Goal: Task Accomplishment & Management: Manage account settings

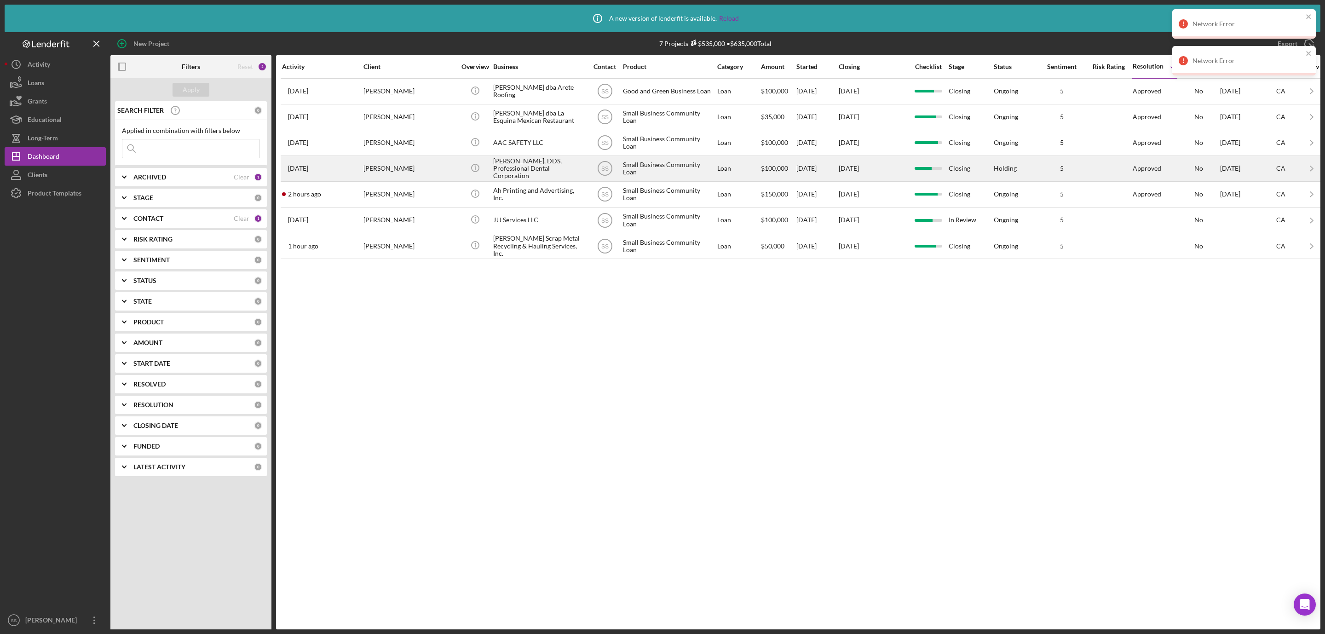
click at [407, 181] on div "[PERSON_NAME]" at bounding box center [409, 168] width 92 height 24
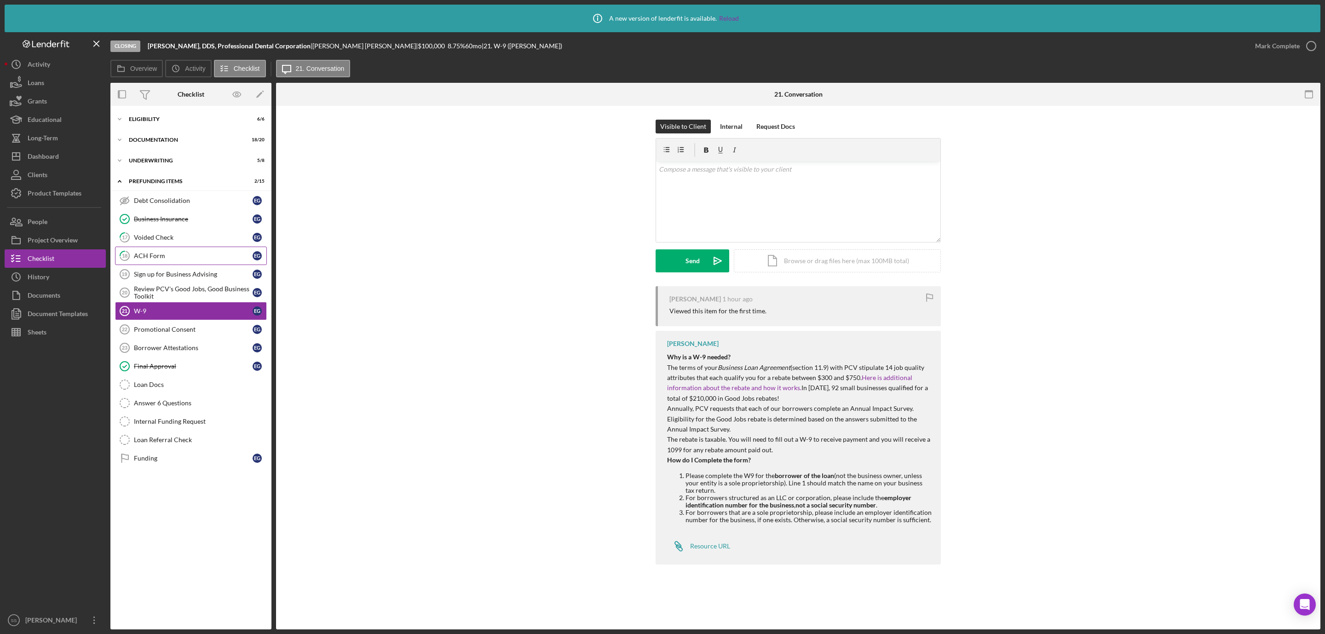
click at [162, 257] on div "ACH Form" at bounding box center [193, 255] width 119 height 7
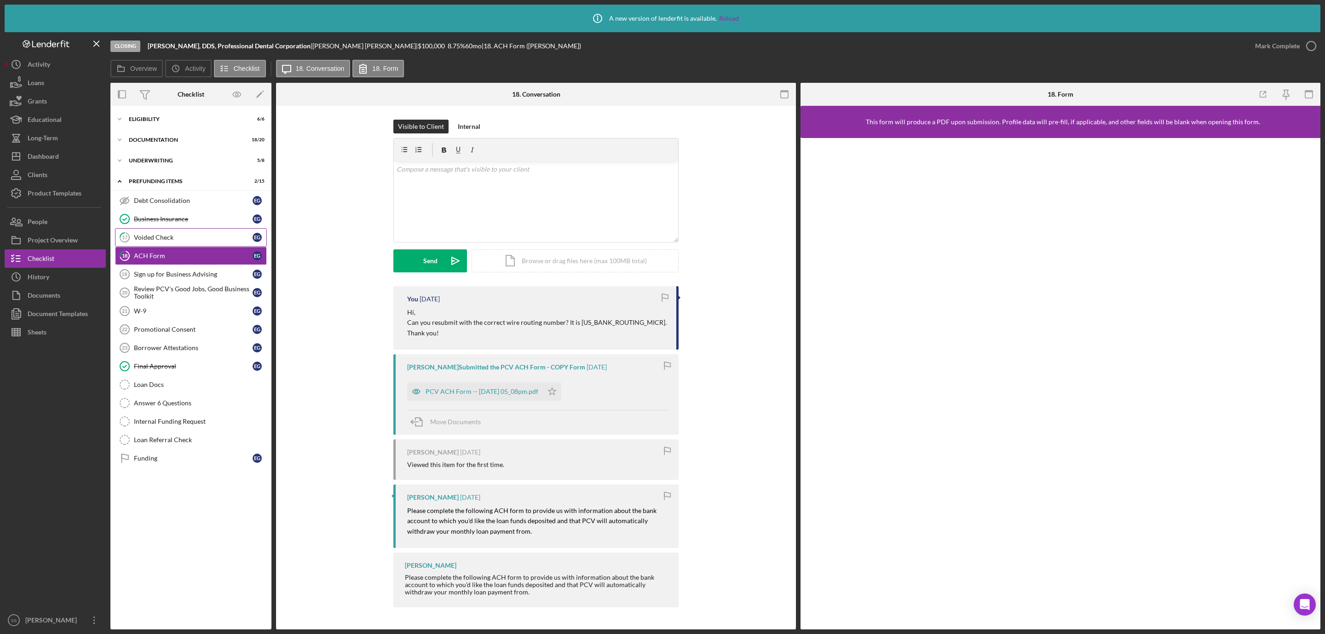
click at [177, 235] on div "Voided Check" at bounding box center [193, 237] width 119 height 7
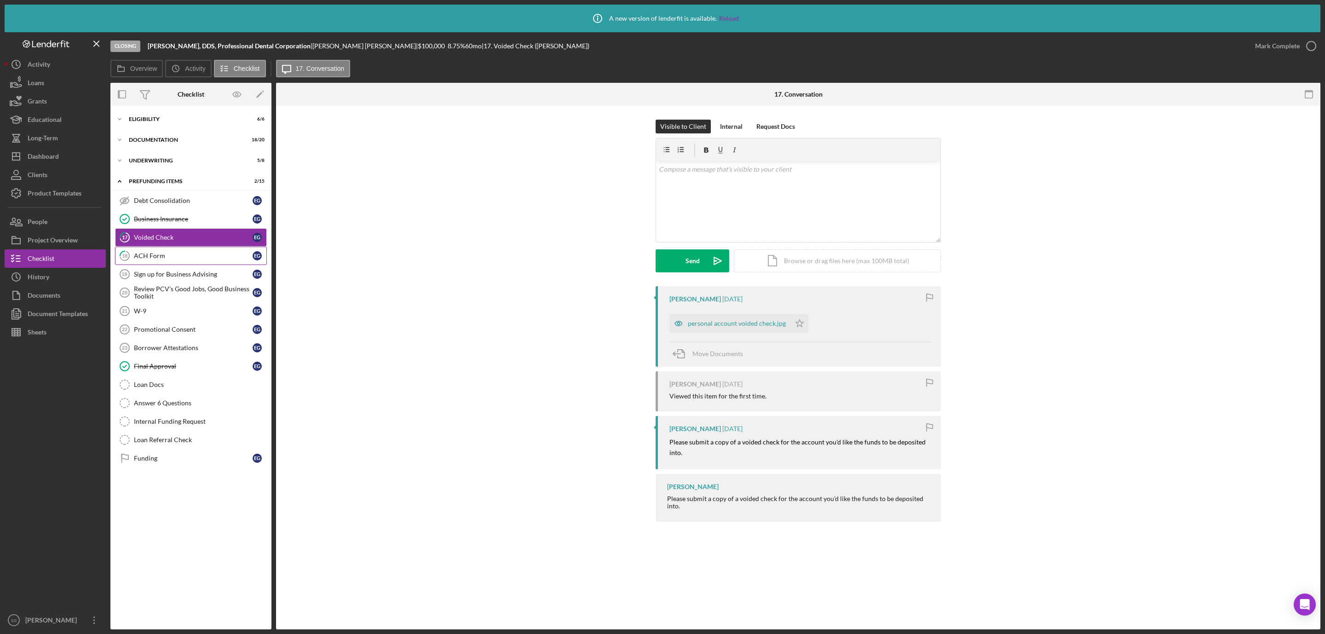
click at [174, 254] on div "ACH Form" at bounding box center [193, 255] width 119 height 7
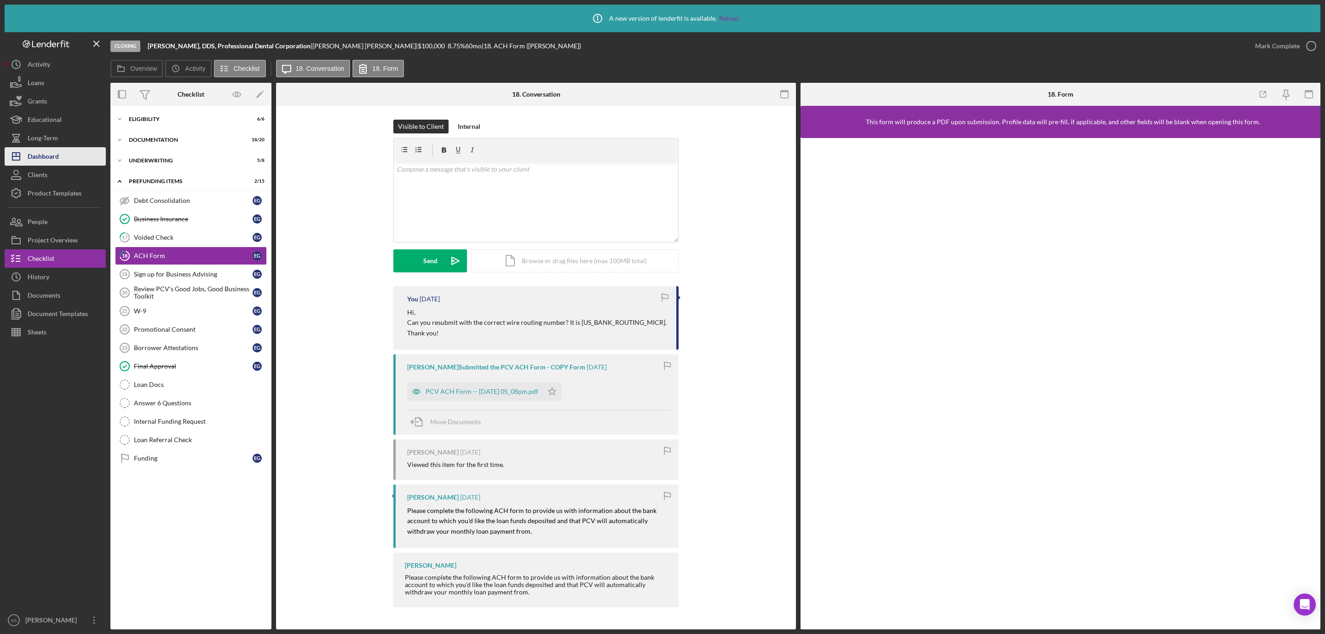
click at [52, 156] on div "Dashboard" at bounding box center [43, 157] width 31 height 21
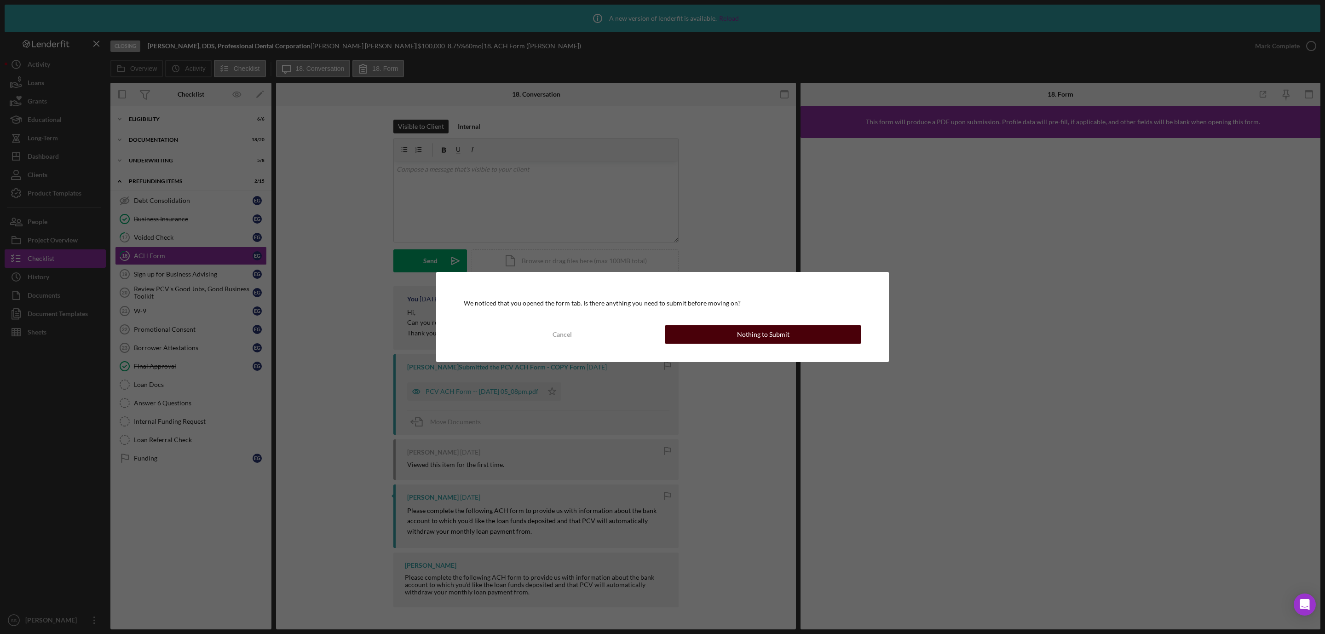
click at [783, 339] on div "Nothing to Submit" at bounding box center [763, 334] width 52 height 18
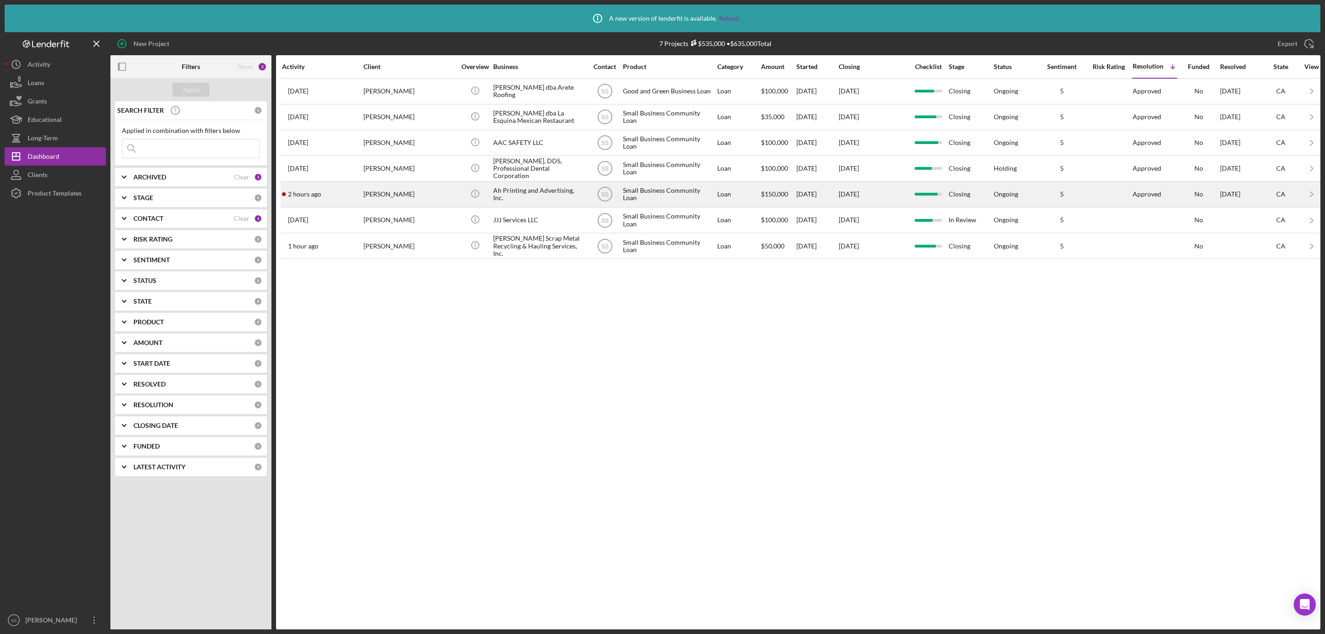
click at [512, 199] on div "Ah Printing and Advertising, Inc." at bounding box center [539, 194] width 92 height 24
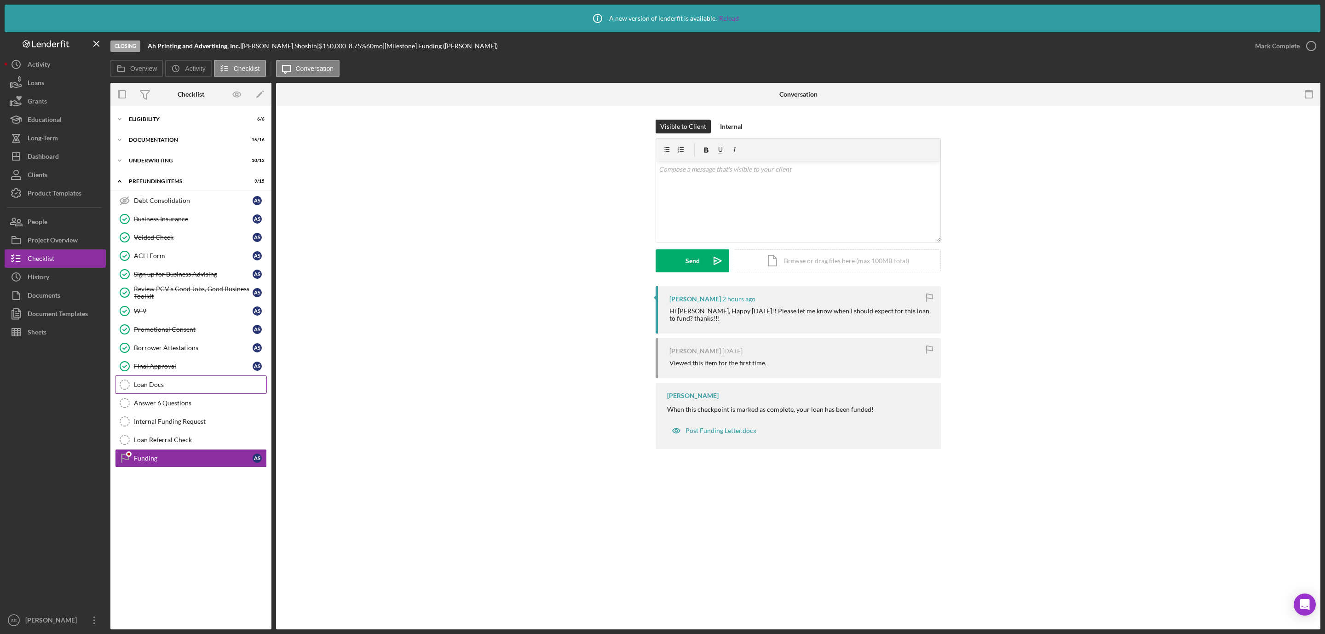
click at [162, 381] on link "Loan Docs Loan Docs" at bounding box center [191, 384] width 152 height 18
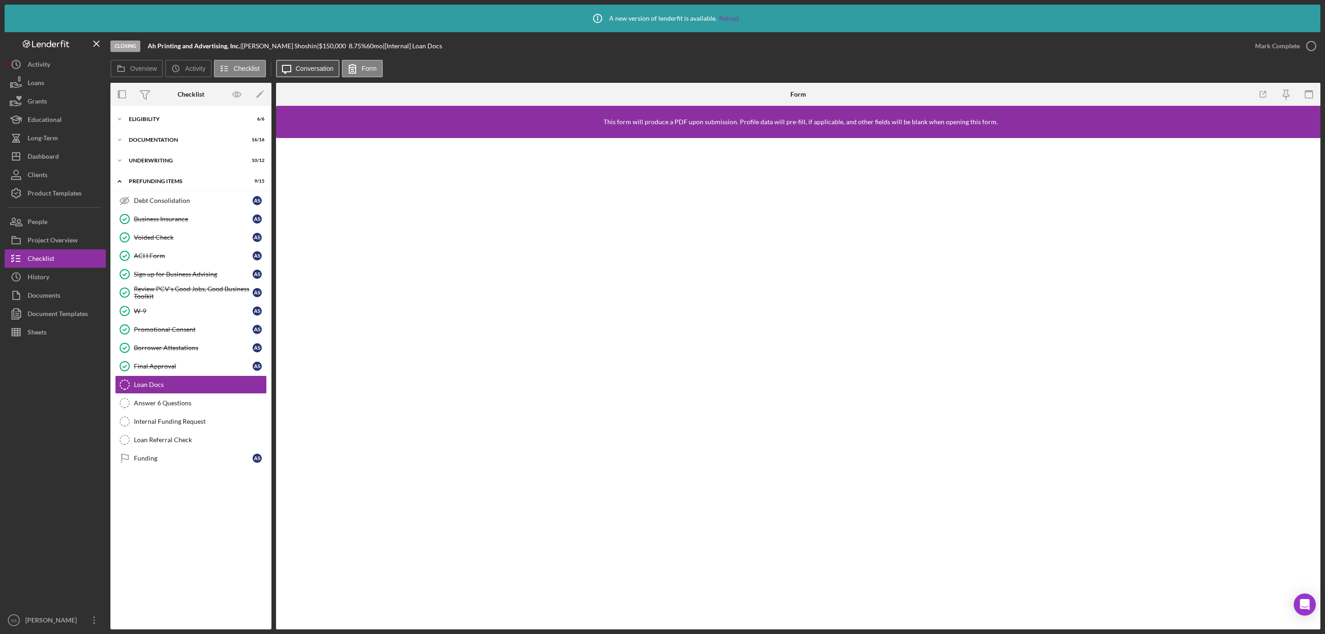
click at [311, 73] on button "Icon/Message Conversation" at bounding box center [308, 68] width 64 height 17
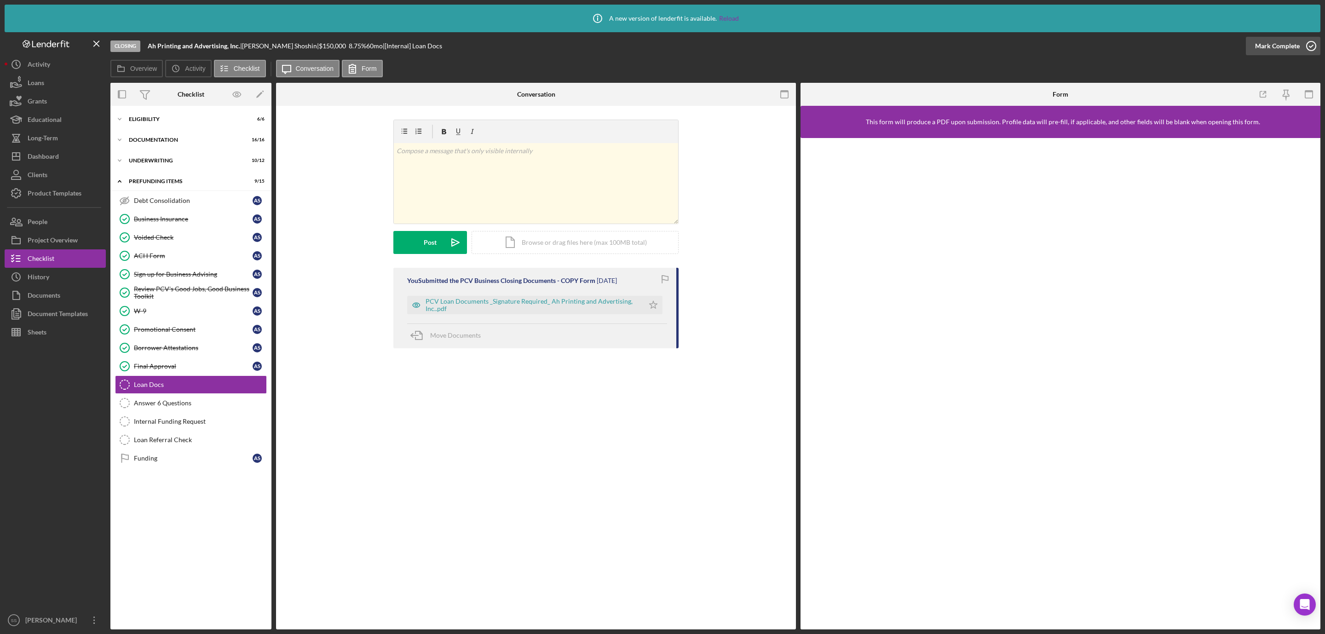
click at [1305, 41] on icon "button" at bounding box center [1310, 45] width 23 height 23
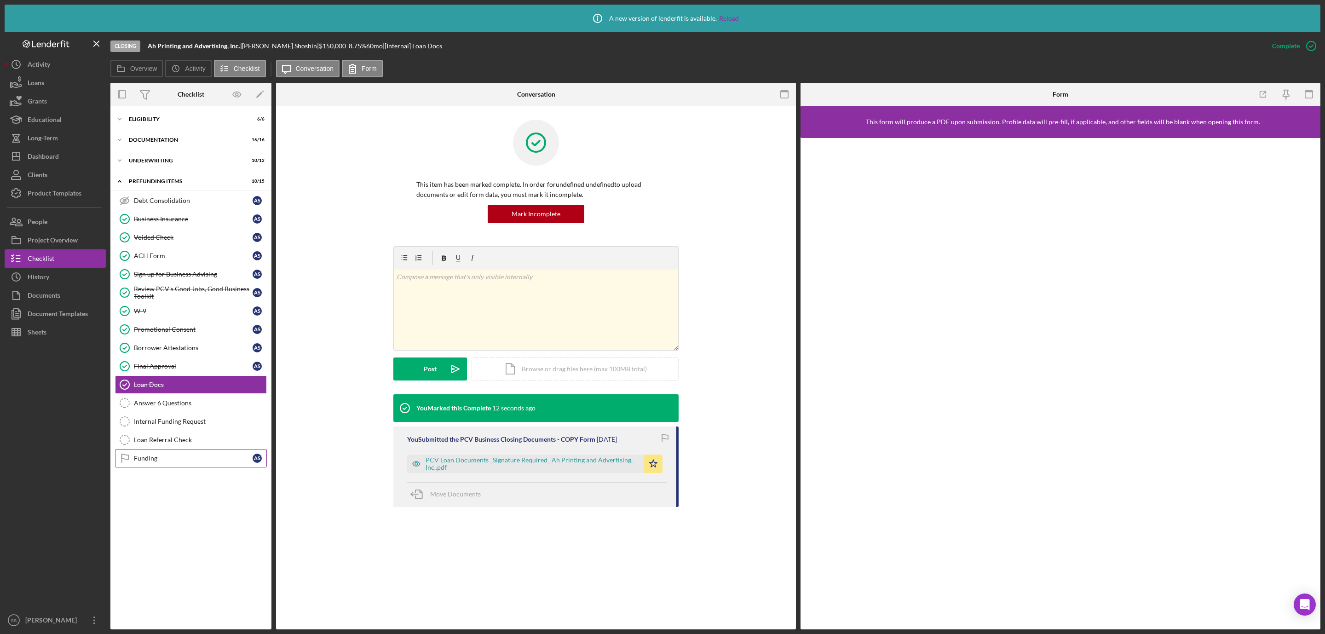
click at [163, 462] on div "Funding" at bounding box center [193, 457] width 119 height 7
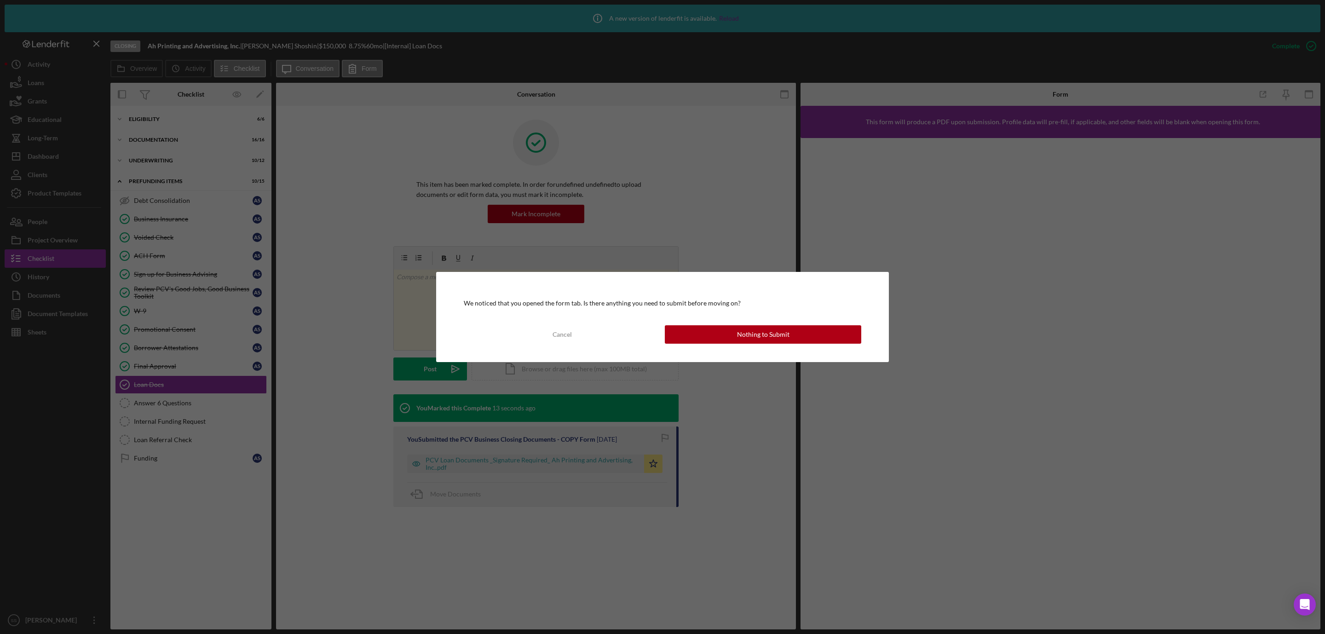
click at [737, 337] on div "Nothing to Submit" at bounding box center [763, 334] width 52 height 18
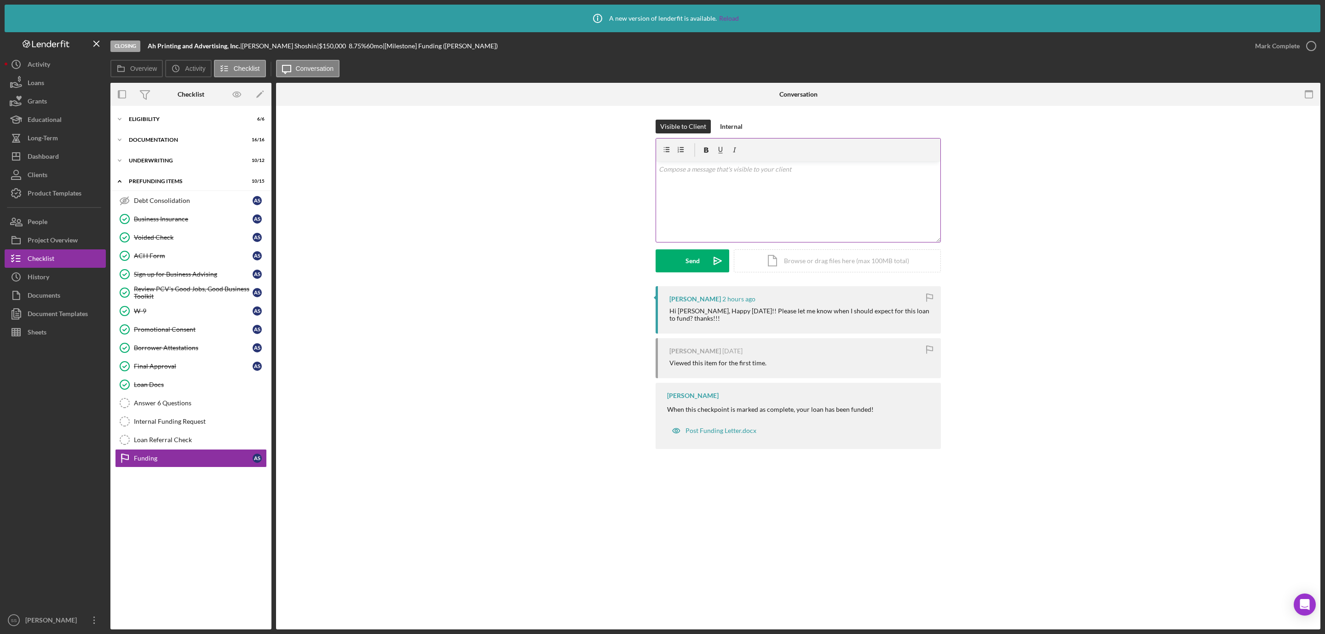
click at [726, 216] on div "v Color teal Color pink Remove color Add row above Add row below Add column bef…" at bounding box center [798, 201] width 284 height 80
click at [682, 270] on button "Send Icon/icon-invite-send" at bounding box center [692, 260] width 74 height 23
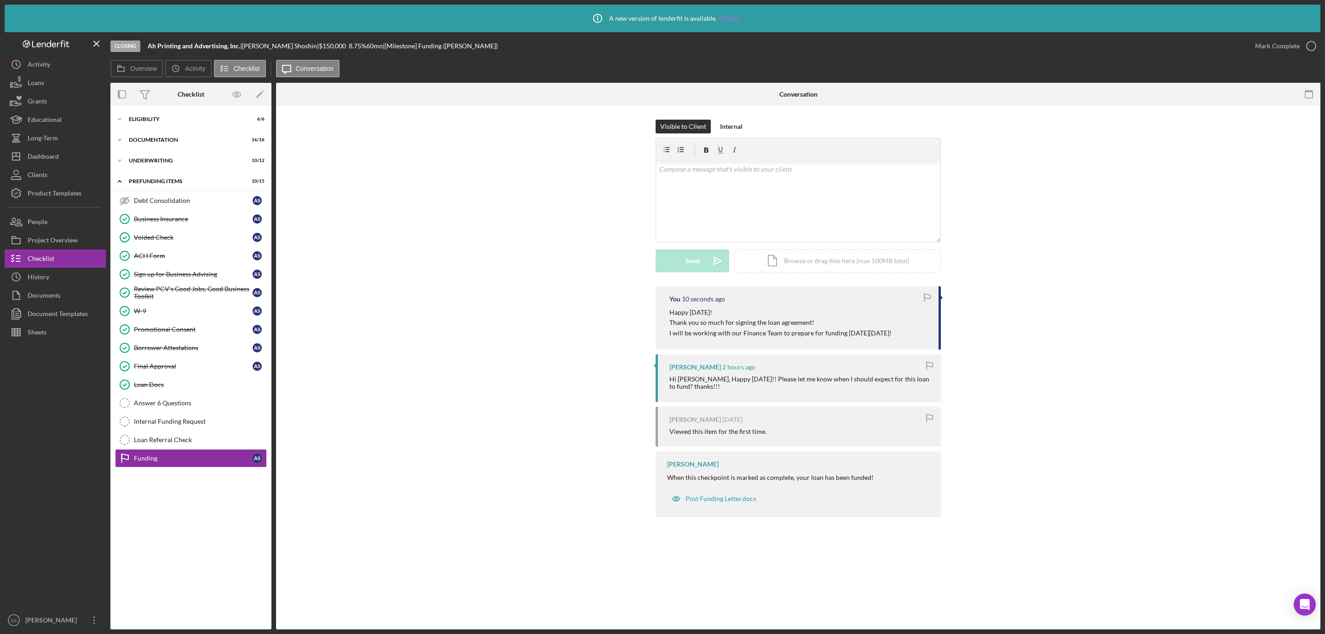
click at [727, 17] on link "Reload" at bounding box center [729, 18] width 20 height 7
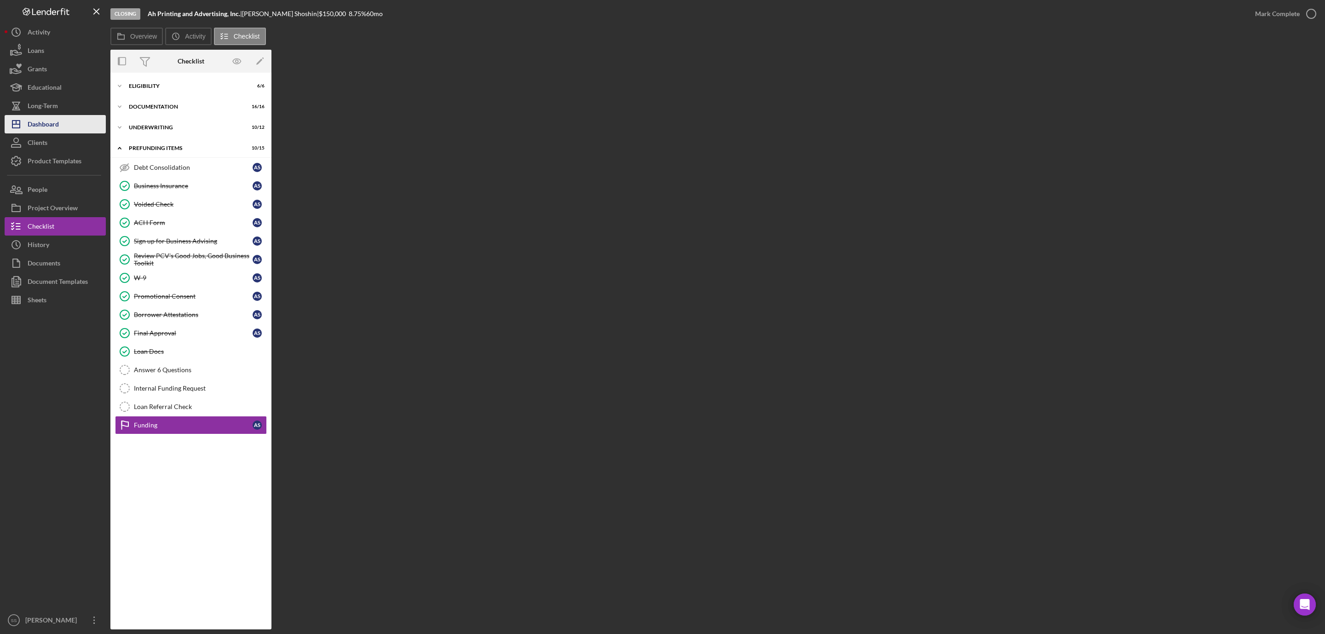
click at [49, 124] on div "Dashboard" at bounding box center [43, 125] width 31 height 21
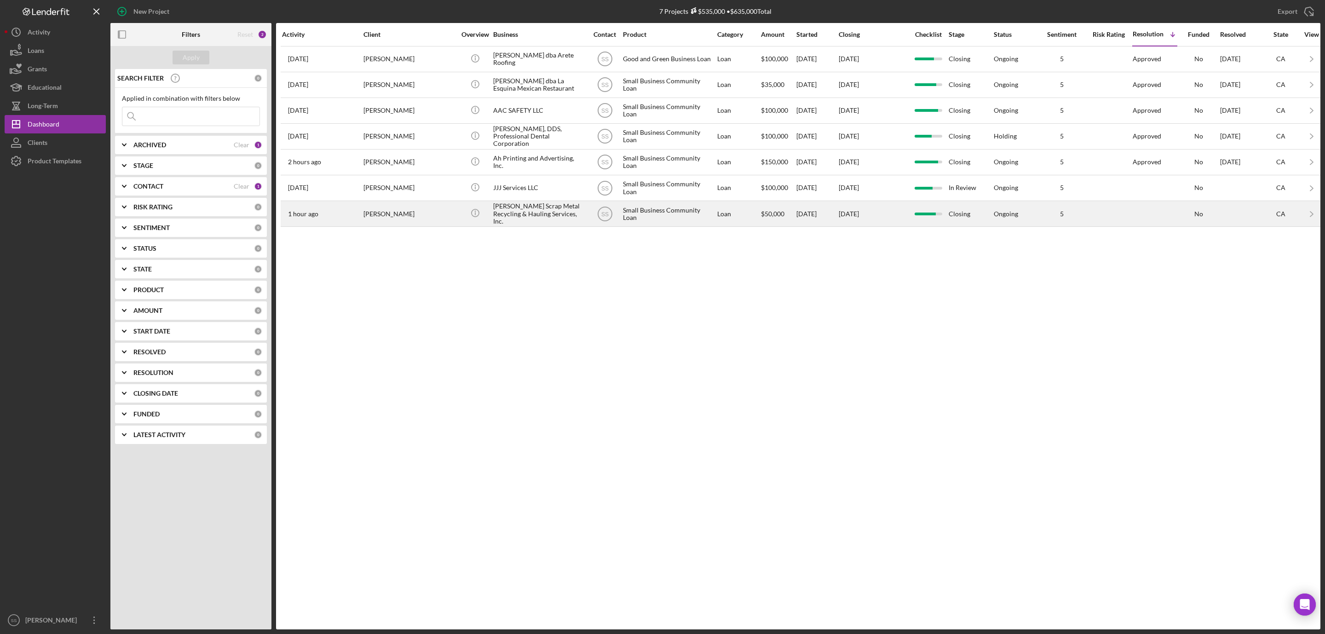
click at [508, 217] on div "[PERSON_NAME] Scrap Metal Recycling & Hauling Services, Inc." at bounding box center [539, 213] width 92 height 24
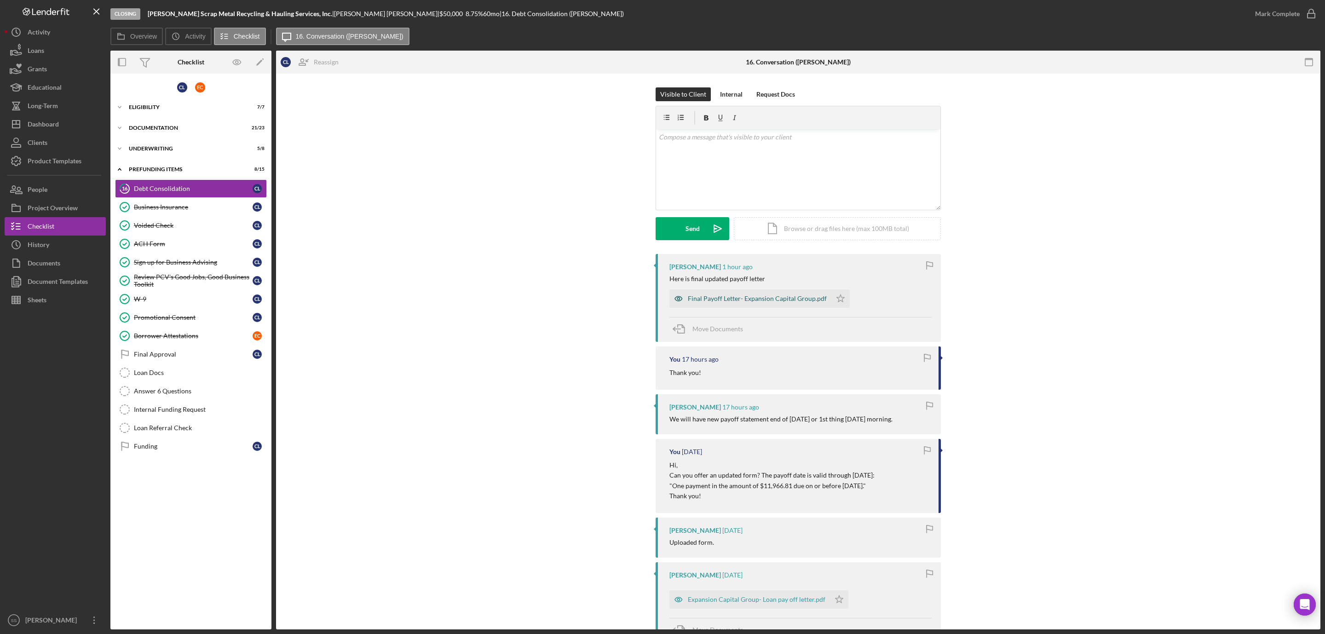
click at [734, 297] on div "Final Payoff Letter- Expansion Capital Group.pdf" at bounding box center [757, 298] width 139 height 7
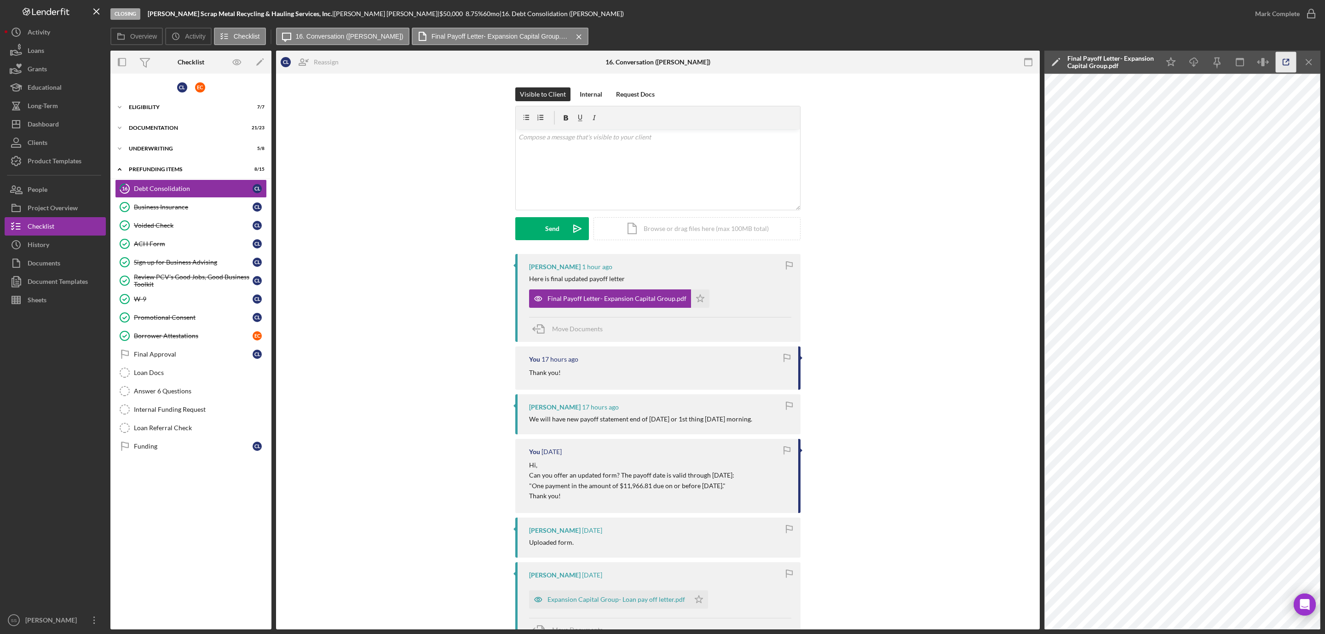
click at [1279, 62] on icon "button" at bounding box center [1286, 62] width 21 height 21
click at [157, 149] on div "Underwriting" at bounding box center [194, 149] width 131 height 6
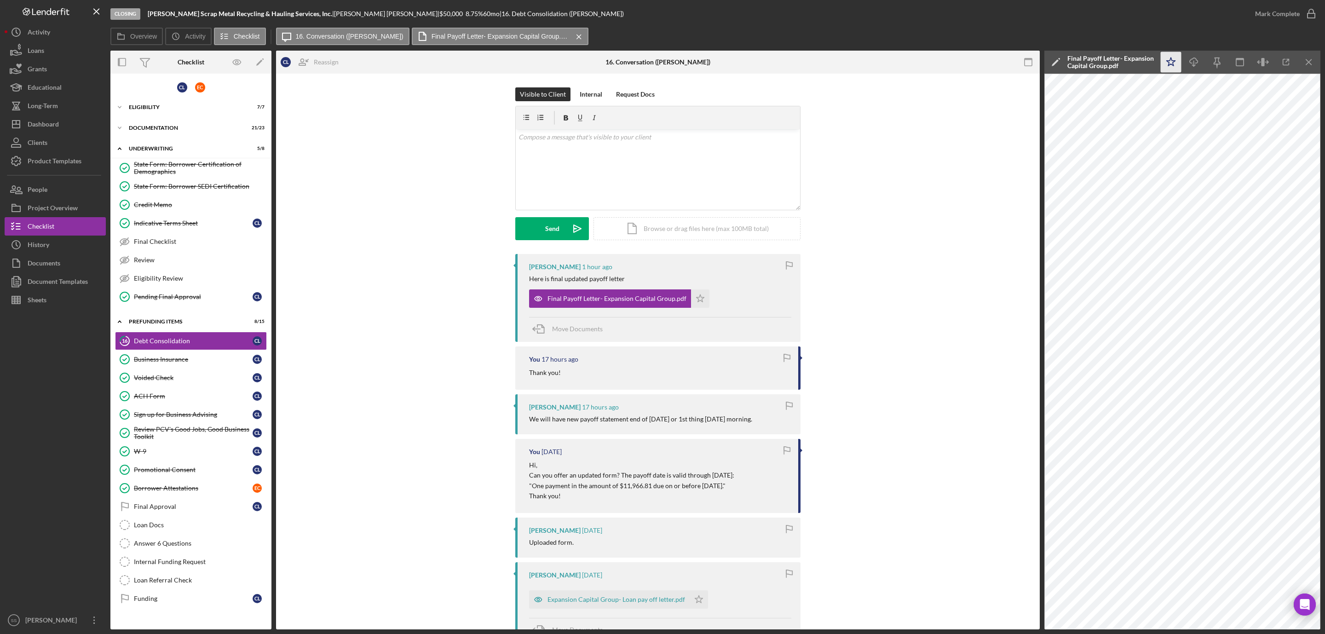
click at [1166, 58] on icon "Icon/Star" at bounding box center [1171, 62] width 21 height 21
click at [1307, 14] on icon "button" at bounding box center [1310, 13] width 23 height 23
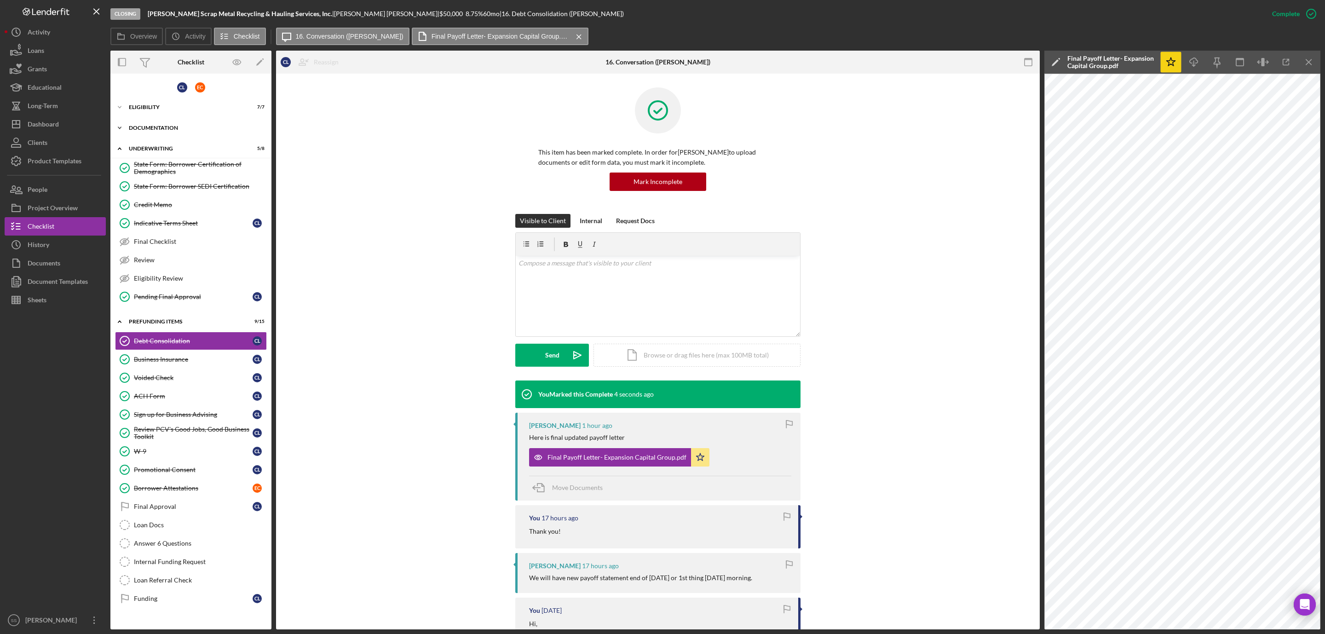
click at [159, 125] on div "Documentation" at bounding box center [194, 128] width 131 height 6
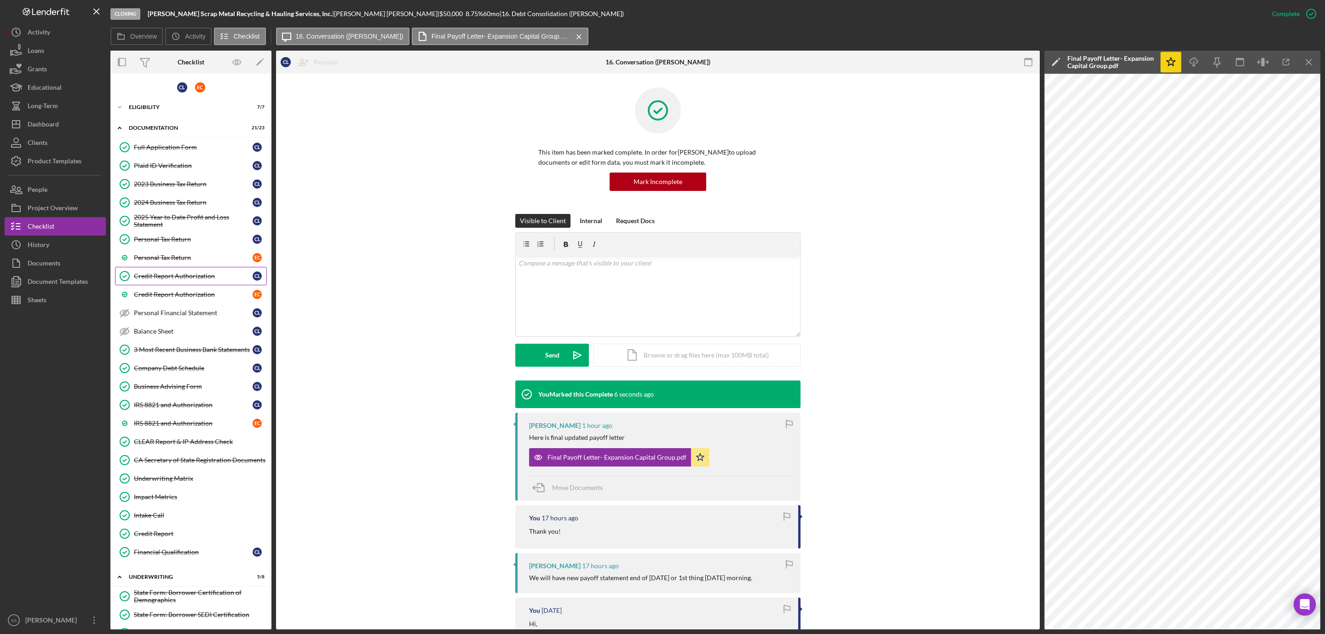
click at [203, 276] on div "Credit Report Authorization" at bounding box center [193, 275] width 119 height 7
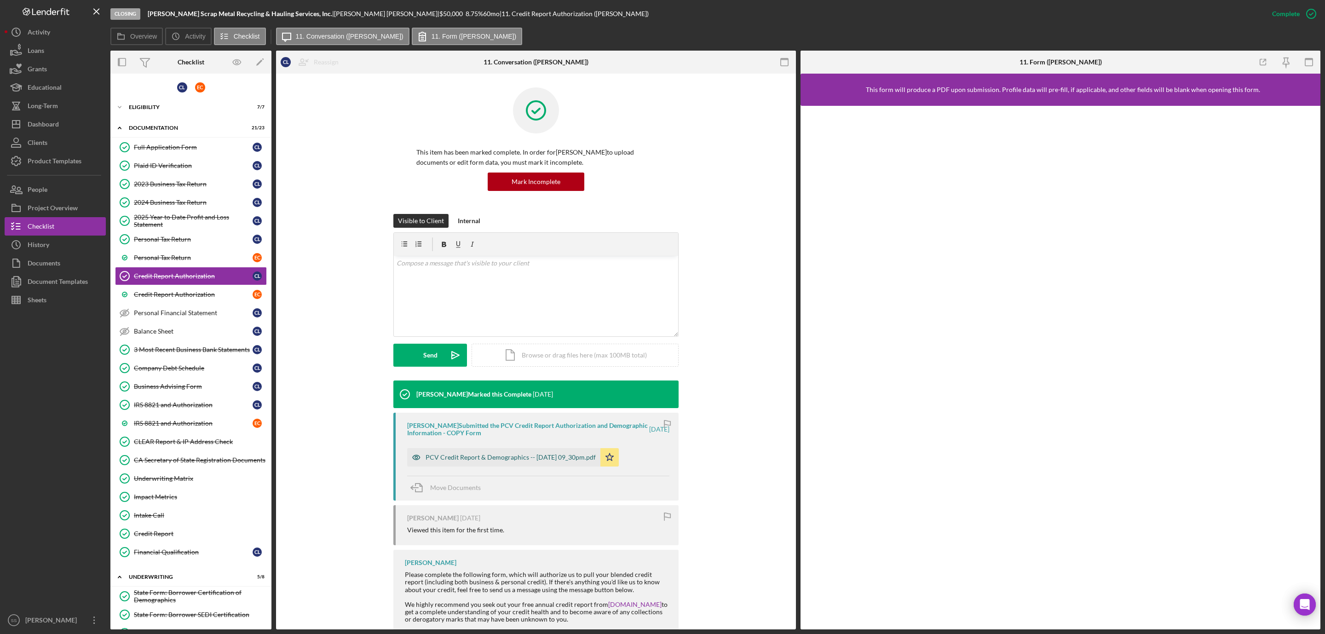
click at [527, 453] on div "PCV Credit Report & Demographics -- 2025-07-09 09_30pm.pdf" at bounding box center [503, 457] width 193 height 18
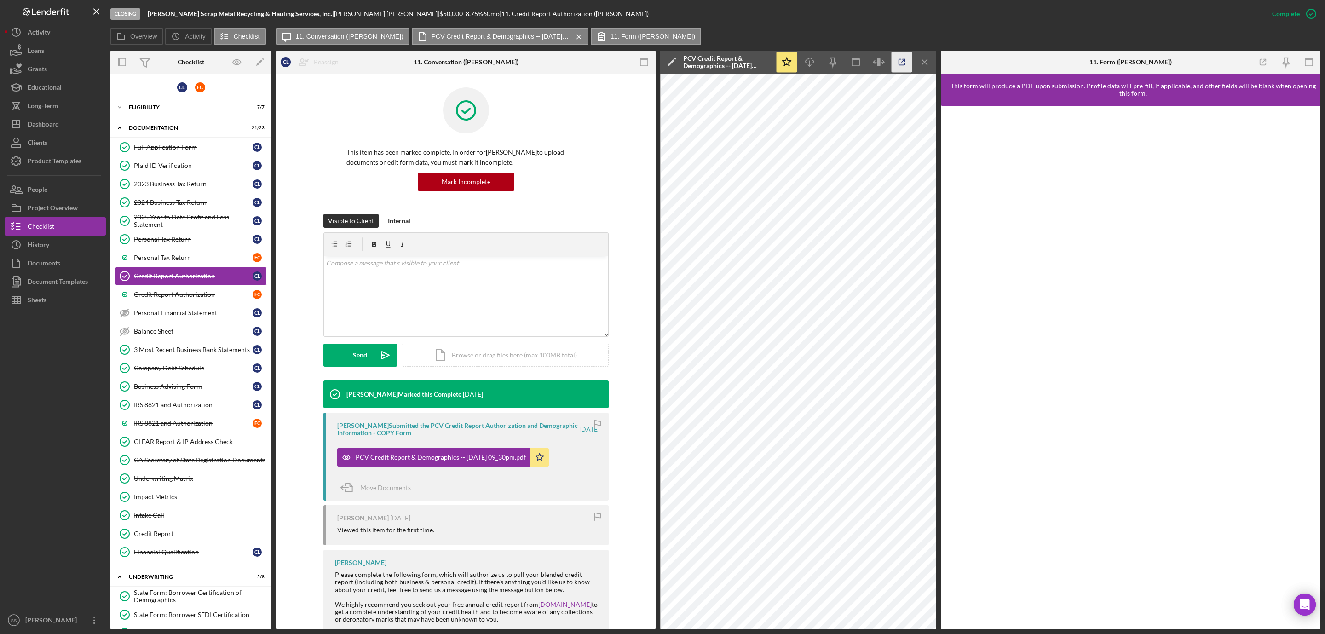
click at [904, 65] on icon "button" at bounding box center [901, 62] width 21 height 21
click at [202, 298] on div "Credit Report Authorization" at bounding box center [193, 294] width 119 height 7
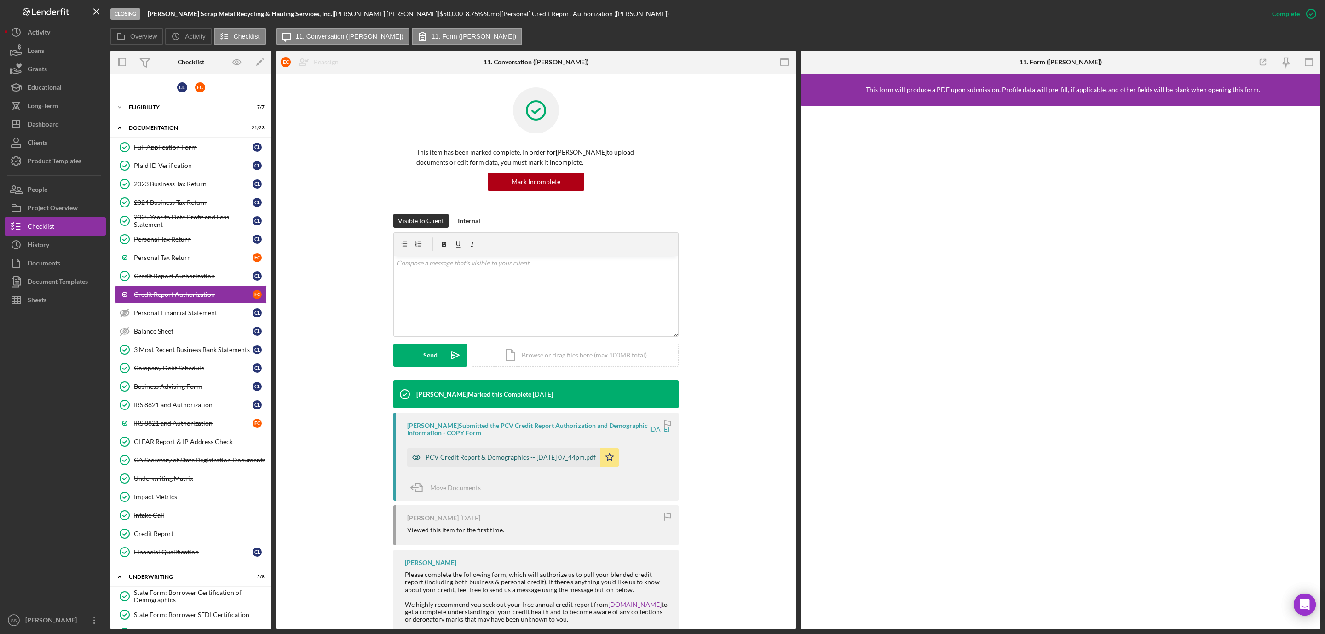
click at [570, 454] on div "PCV Credit Report & Demographics -- 2025-07-11 07_44pm.pdf" at bounding box center [510, 457] width 170 height 7
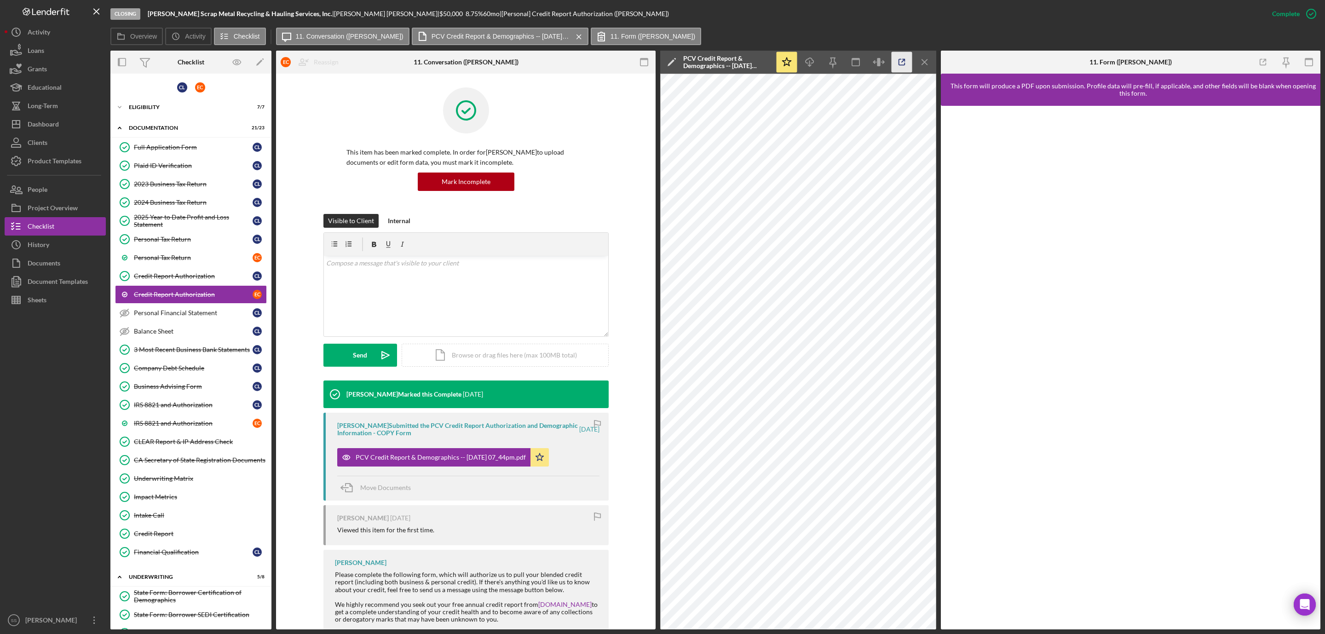
click at [906, 62] on icon "button" at bounding box center [901, 62] width 21 height 21
click at [173, 482] on div "Underwriting Matrix" at bounding box center [200, 478] width 132 height 7
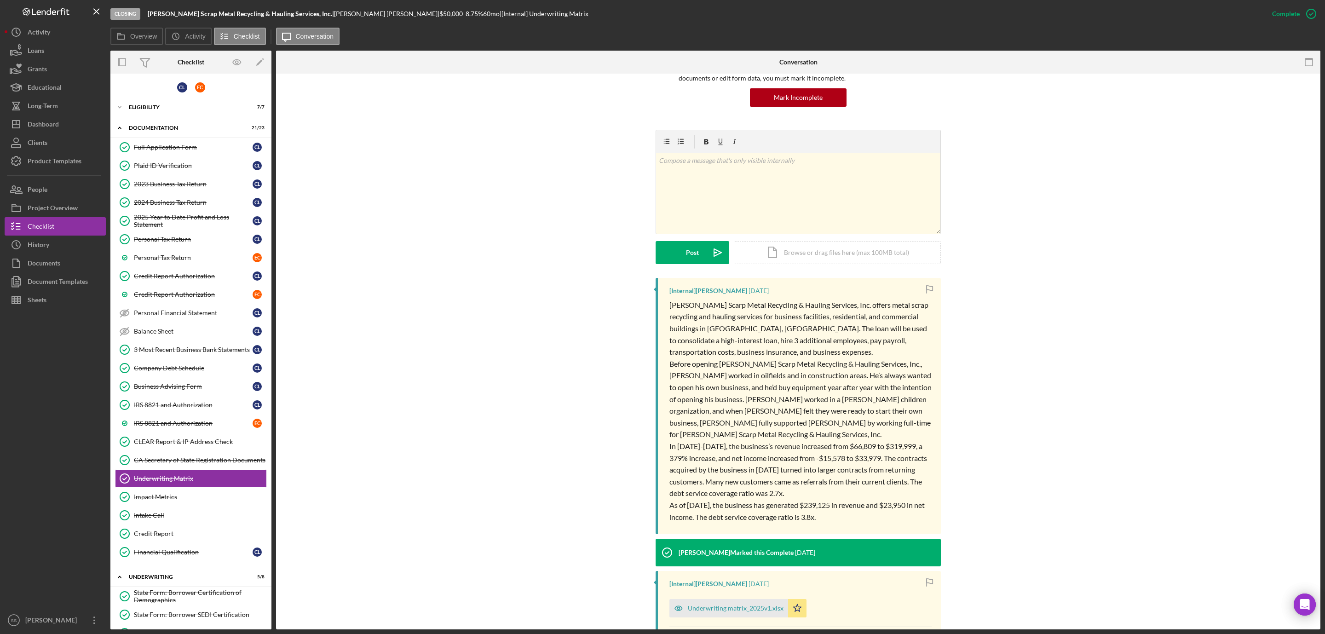
scroll to position [189, 0]
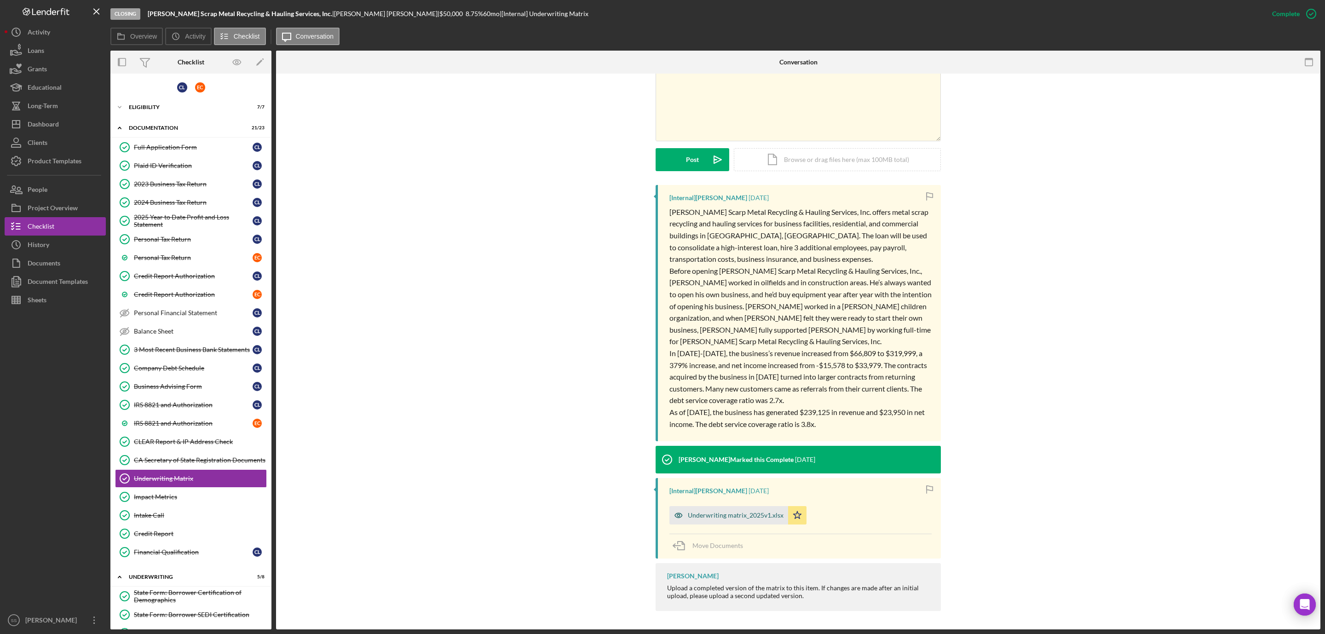
click at [719, 512] on div "Underwriting matrix_2025v1.xlsx" at bounding box center [736, 514] width 96 height 7
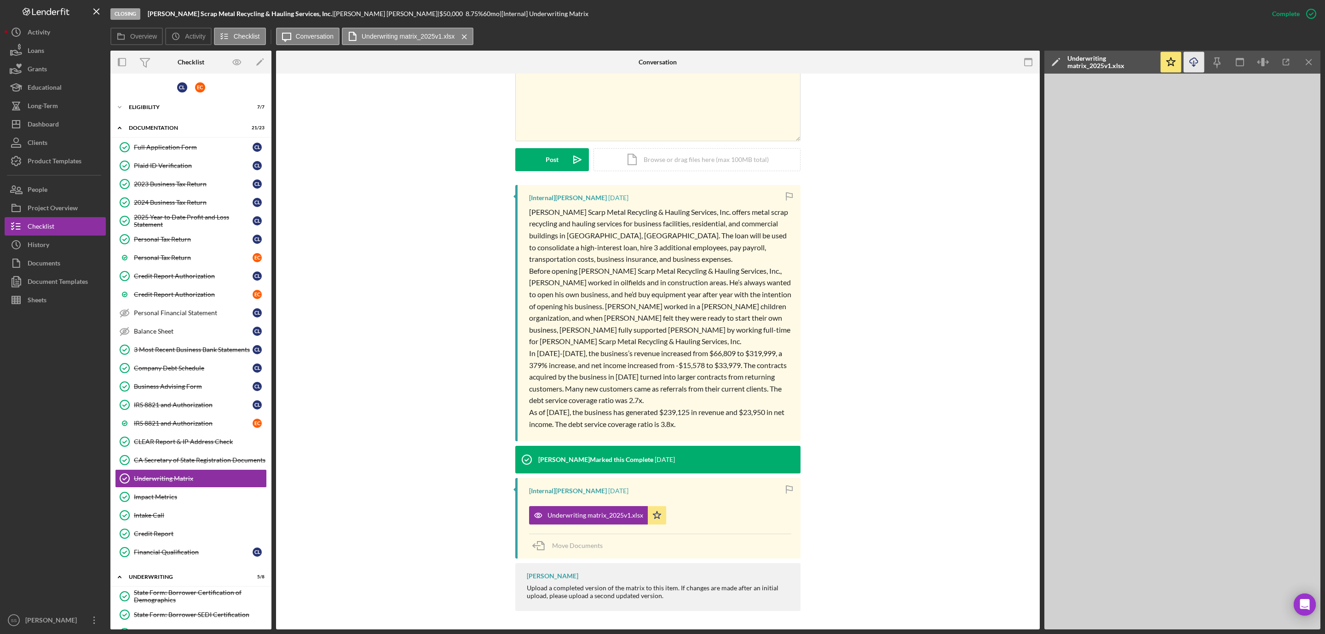
click at [1194, 63] on line "button" at bounding box center [1194, 63] width 0 height 5
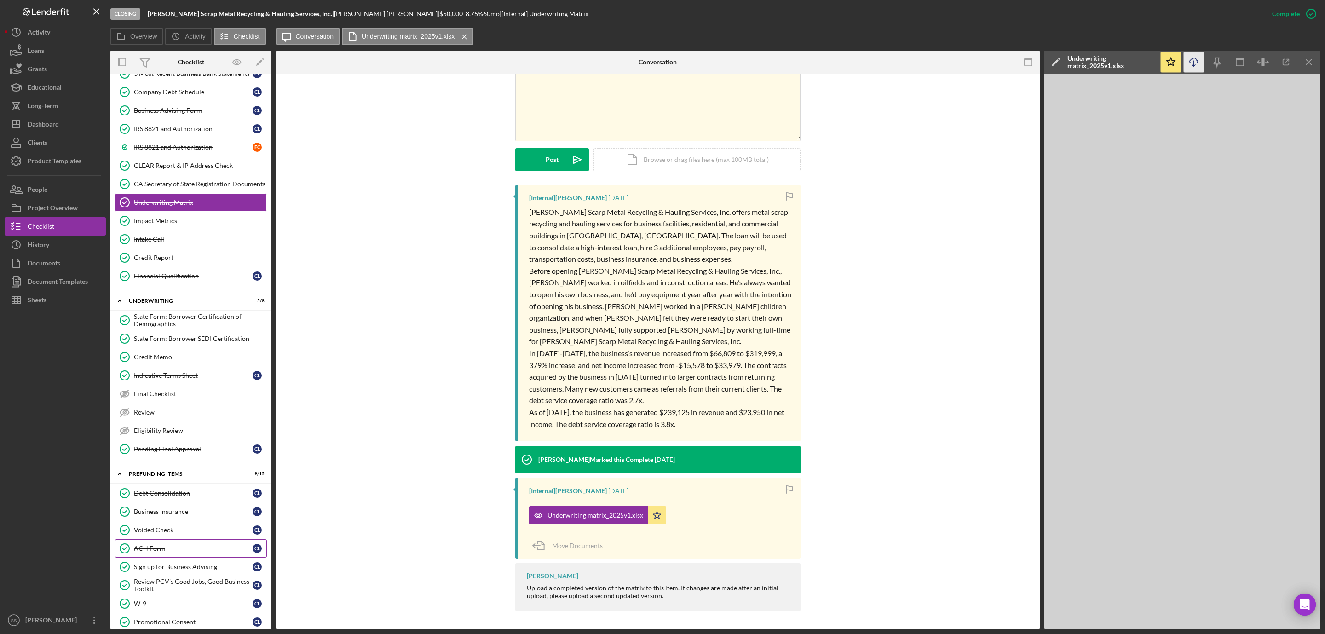
scroll to position [437, 0]
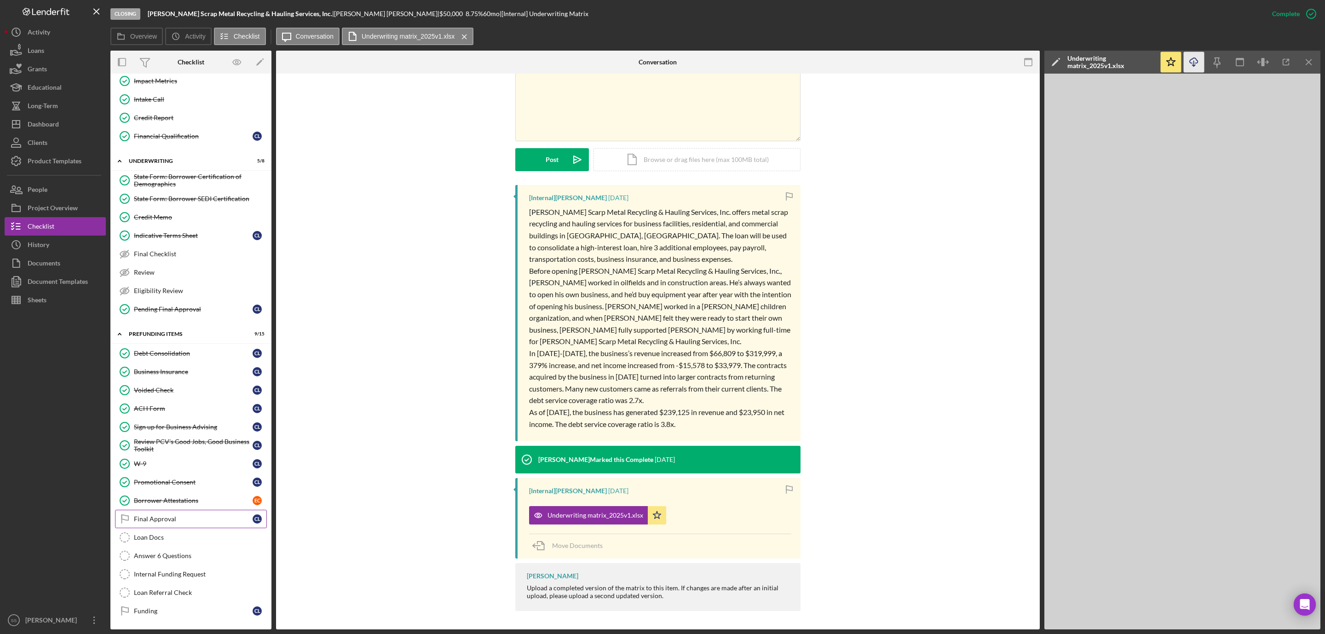
click at [175, 515] on div "Final Approval" at bounding box center [193, 518] width 119 height 7
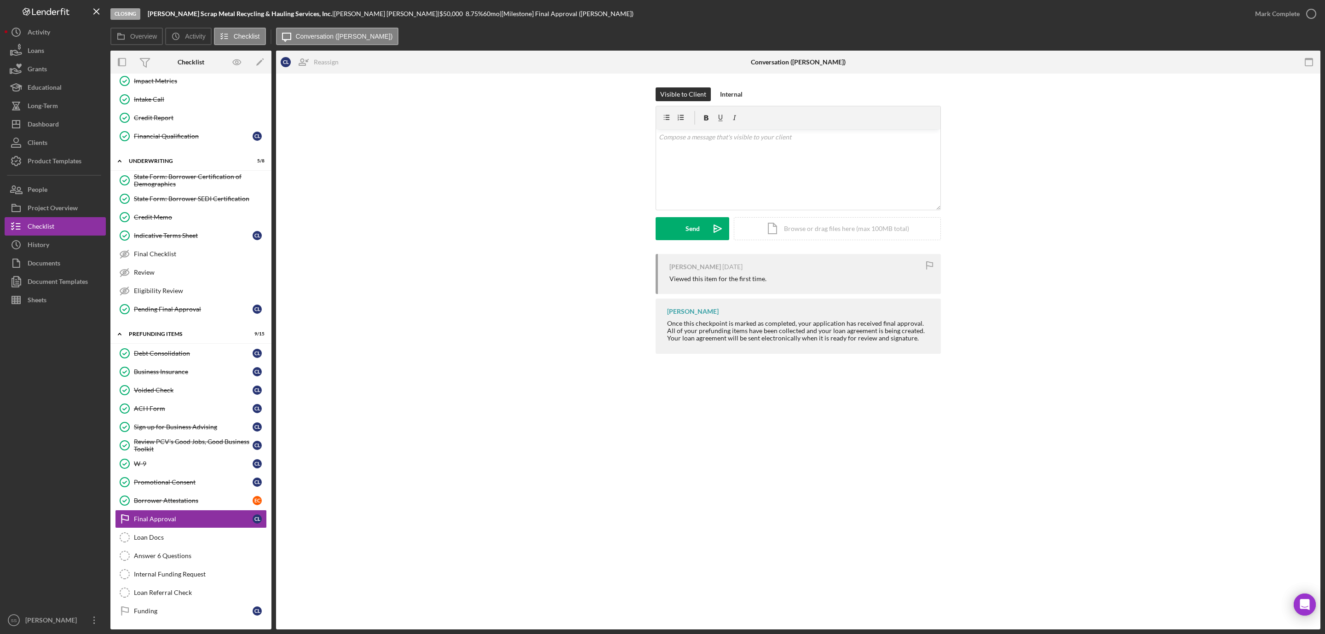
scroll to position [437, 0]
click at [1309, 14] on icon "button" at bounding box center [1310, 13] width 23 height 23
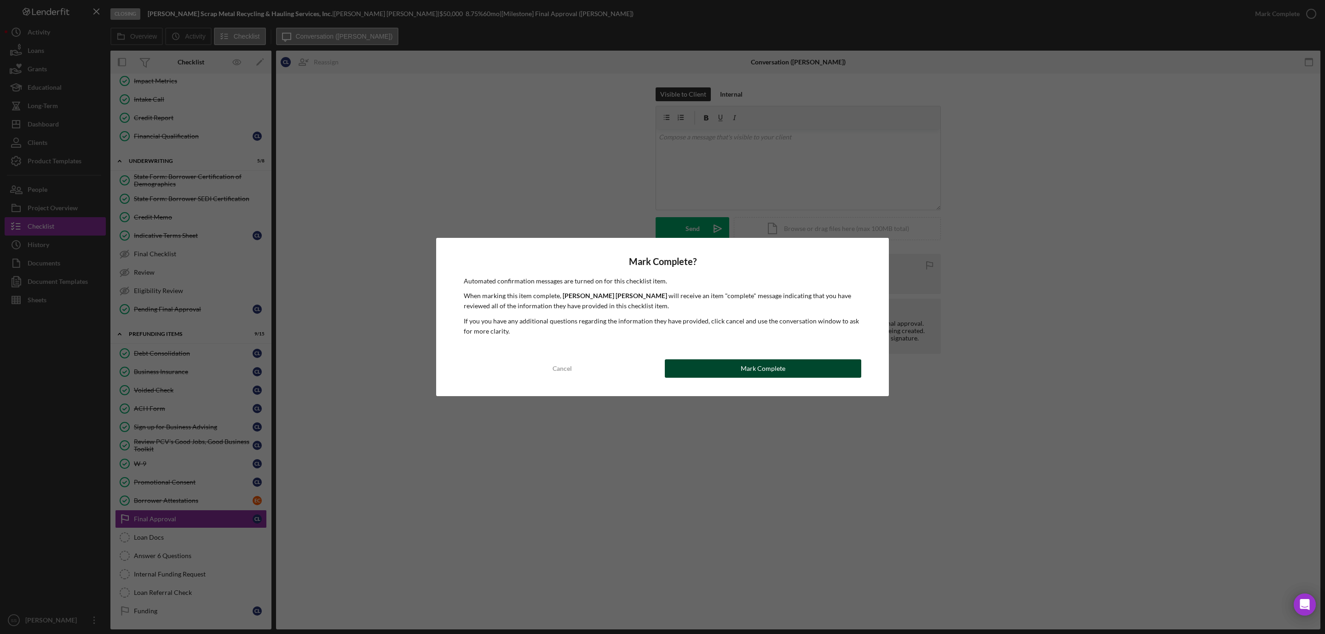
click at [694, 363] on button "Mark Complete" at bounding box center [763, 368] width 196 height 18
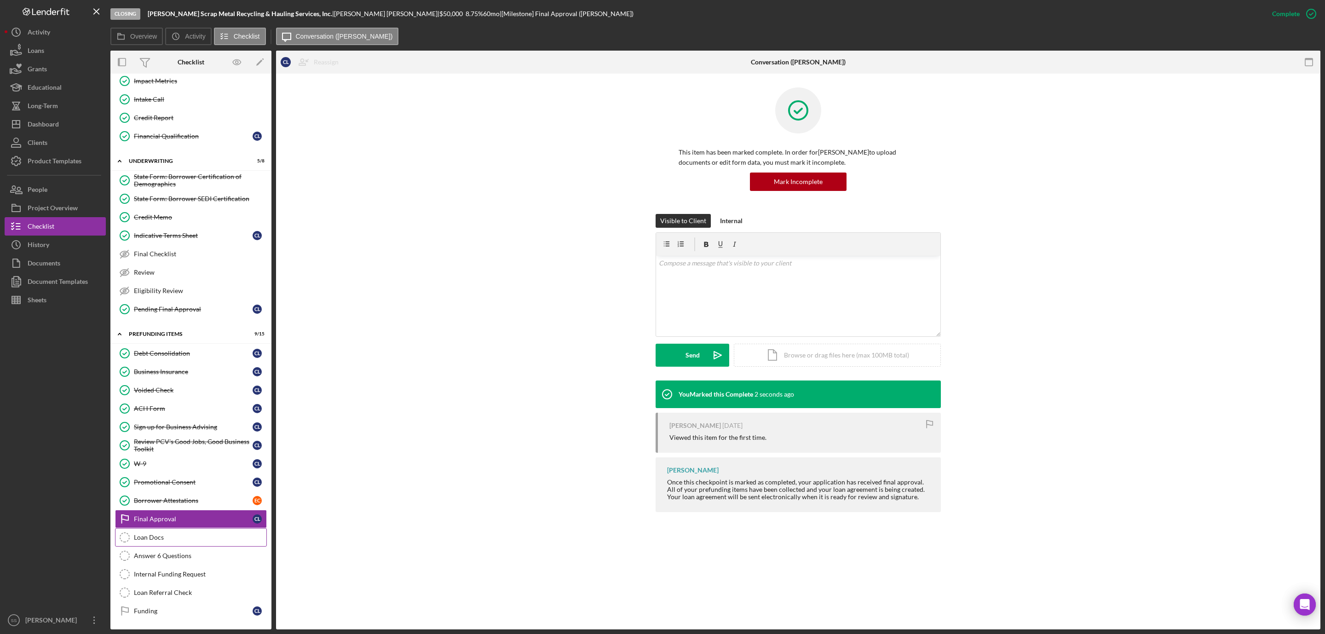
click at [185, 540] on link "Loan Docs Loan Docs" at bounding box center [191, 537] width 152 height 18
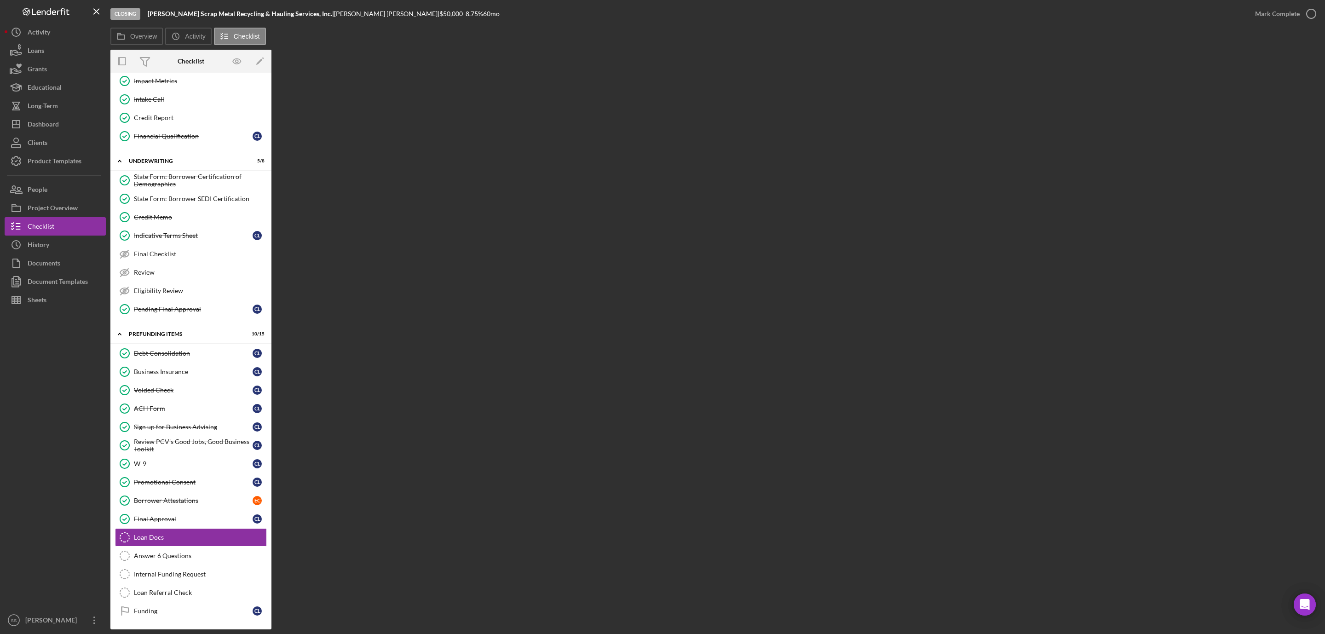
scroll to position [437, 0]
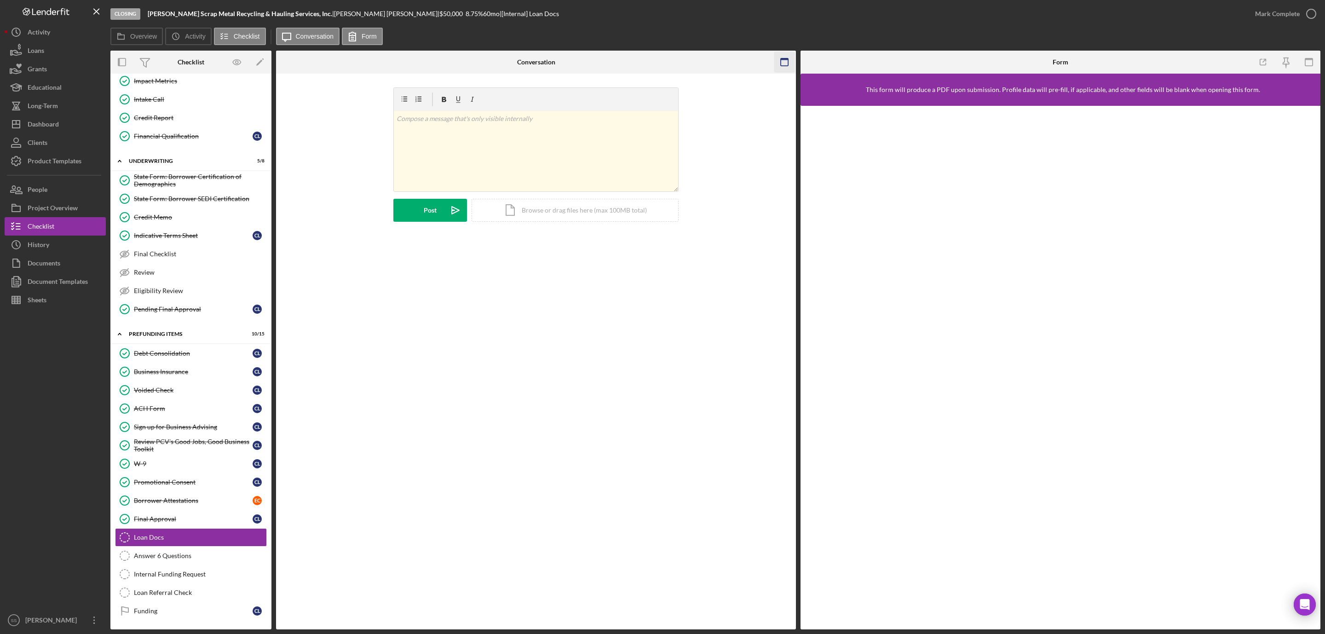
click at [782, 61] on icon "button" at bounding box center [784, 62] width 21 height 21
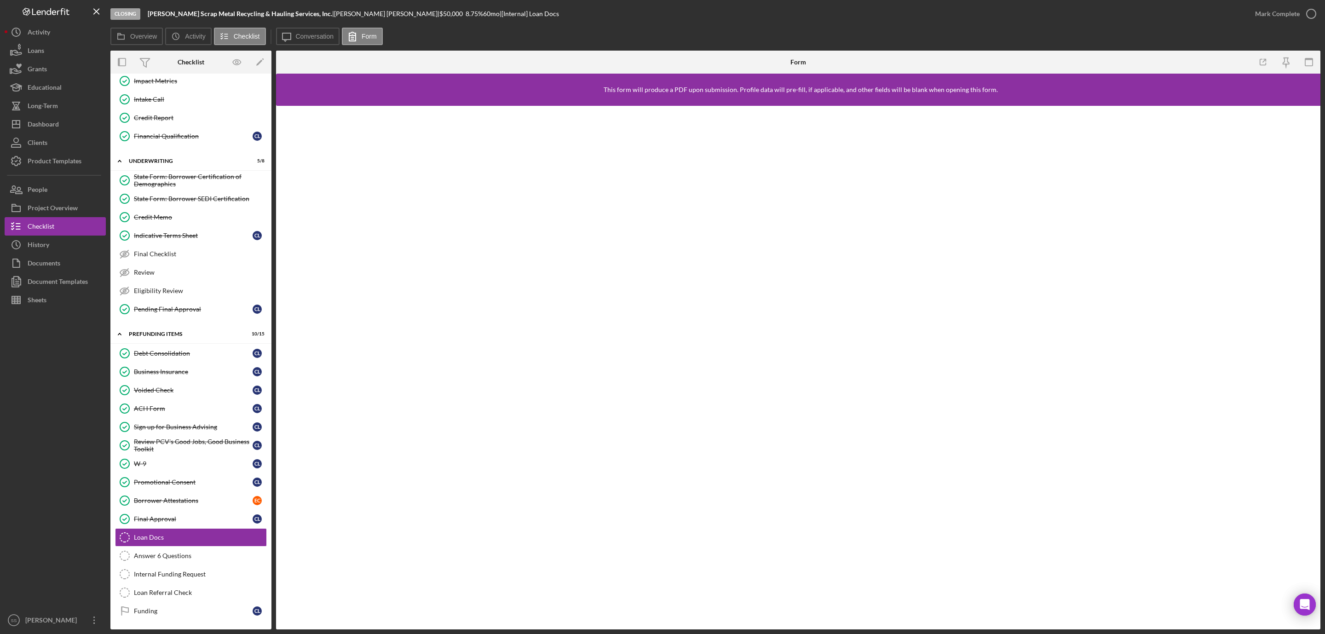
click at [183, 13] on b "[PERSON_NAME] Scrap Metal Recycling & Hauling Services, Inc." at bounding box center [240, 14] width 184 height 8
copy div "Lopez Scrap Metal Recycling & Hauling Services, Inc. |"
